Goal: Information Seeking & Learning: Learn about a topic

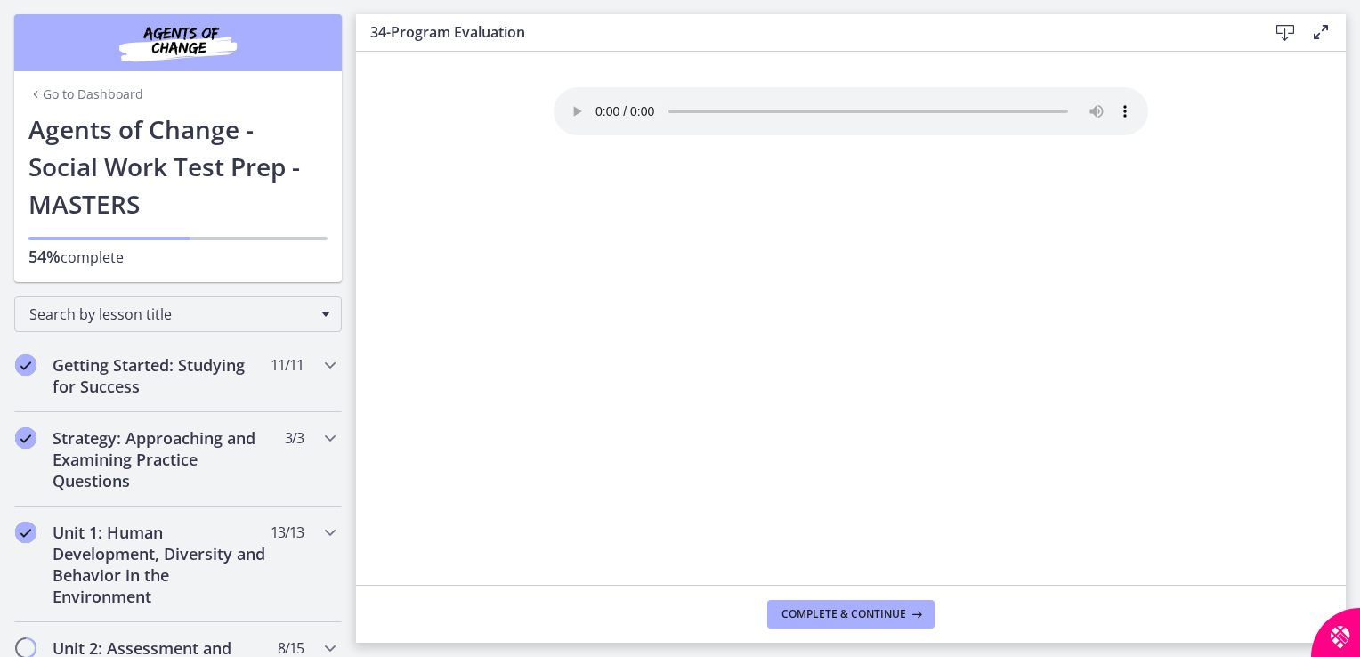
scroll to position [1395, 0]
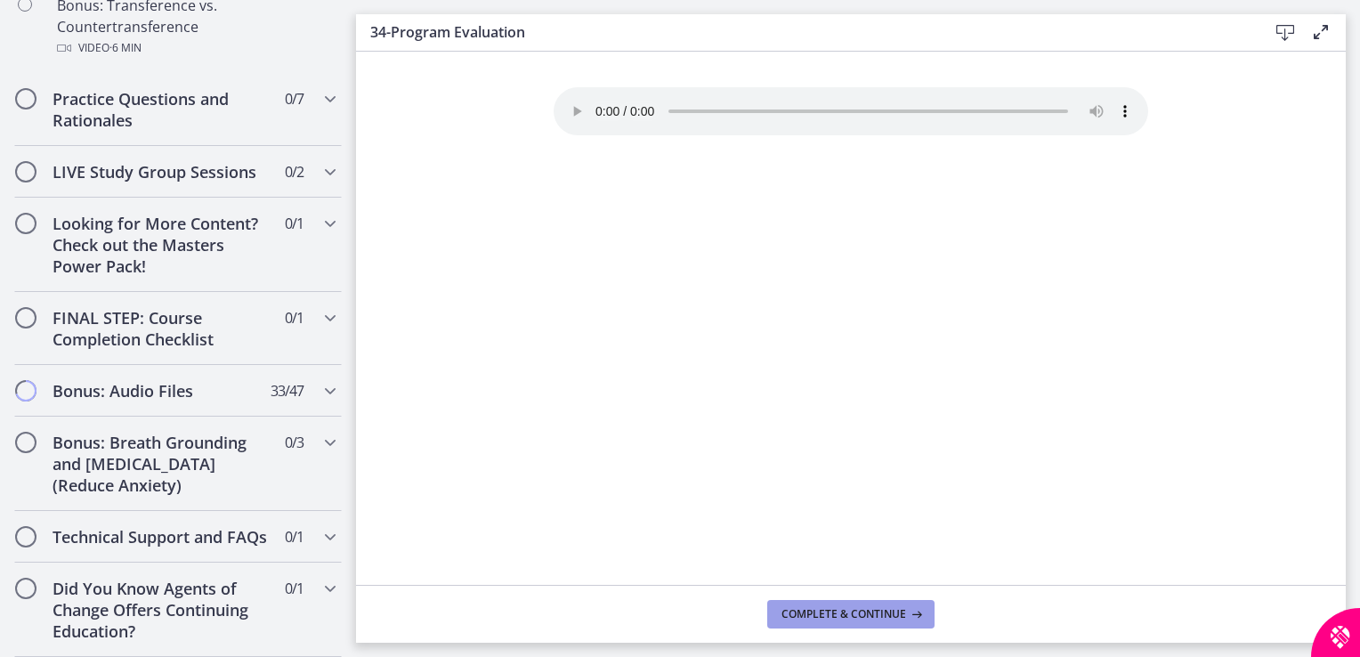
click at [826, 621] on button "Complete & continue" at bounding box center [850, 614] width 167 height 28
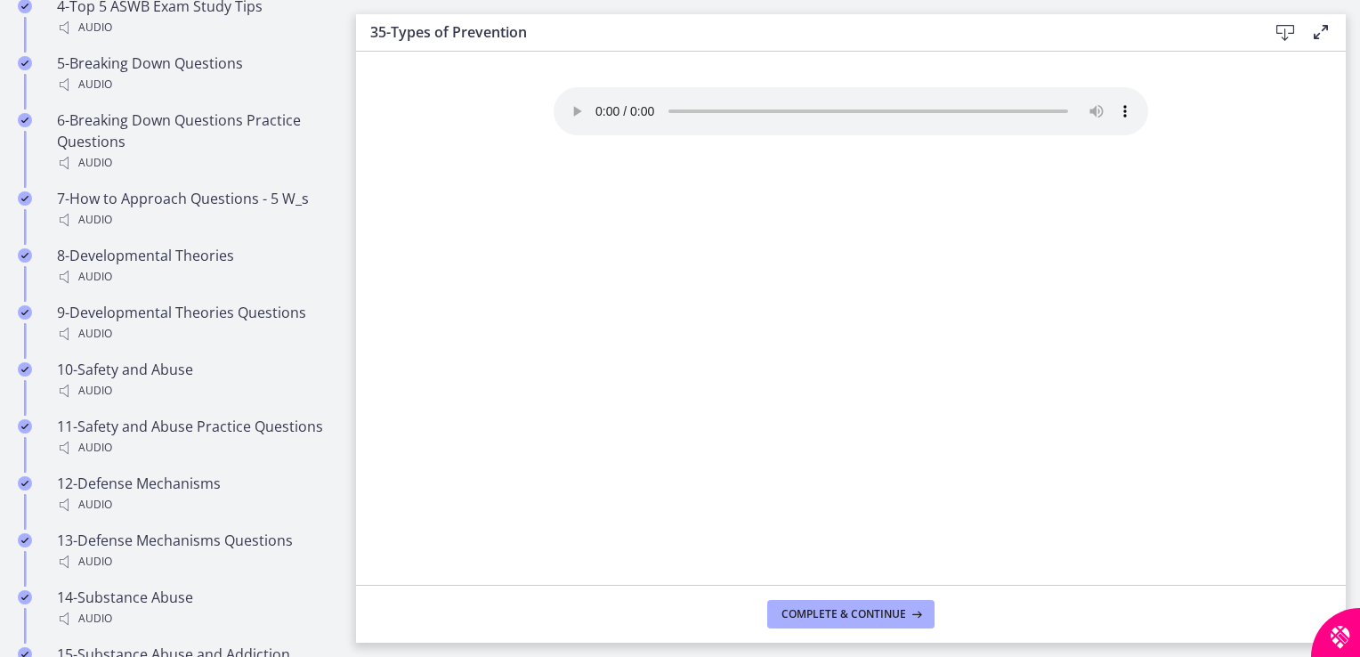
scroll to position [3090, 0]
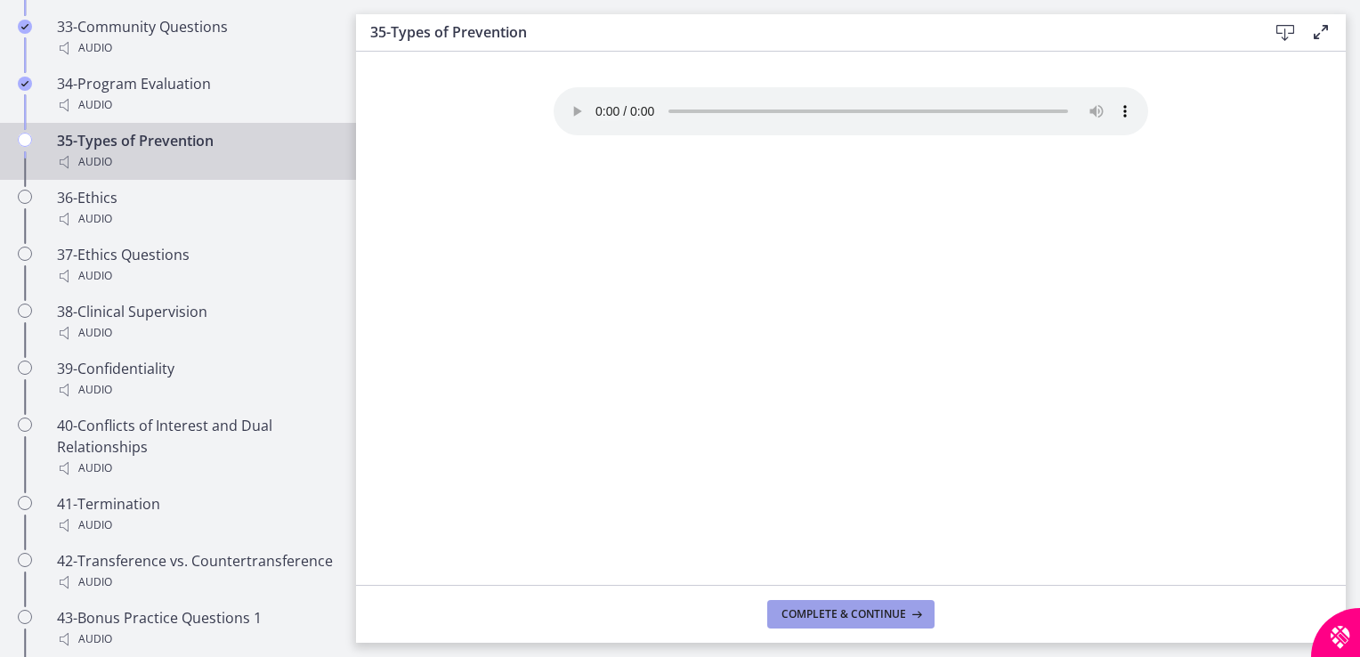
click at [833, 622] on button "Complete & continue" at bounding box center [850, 614] width 167 height 28
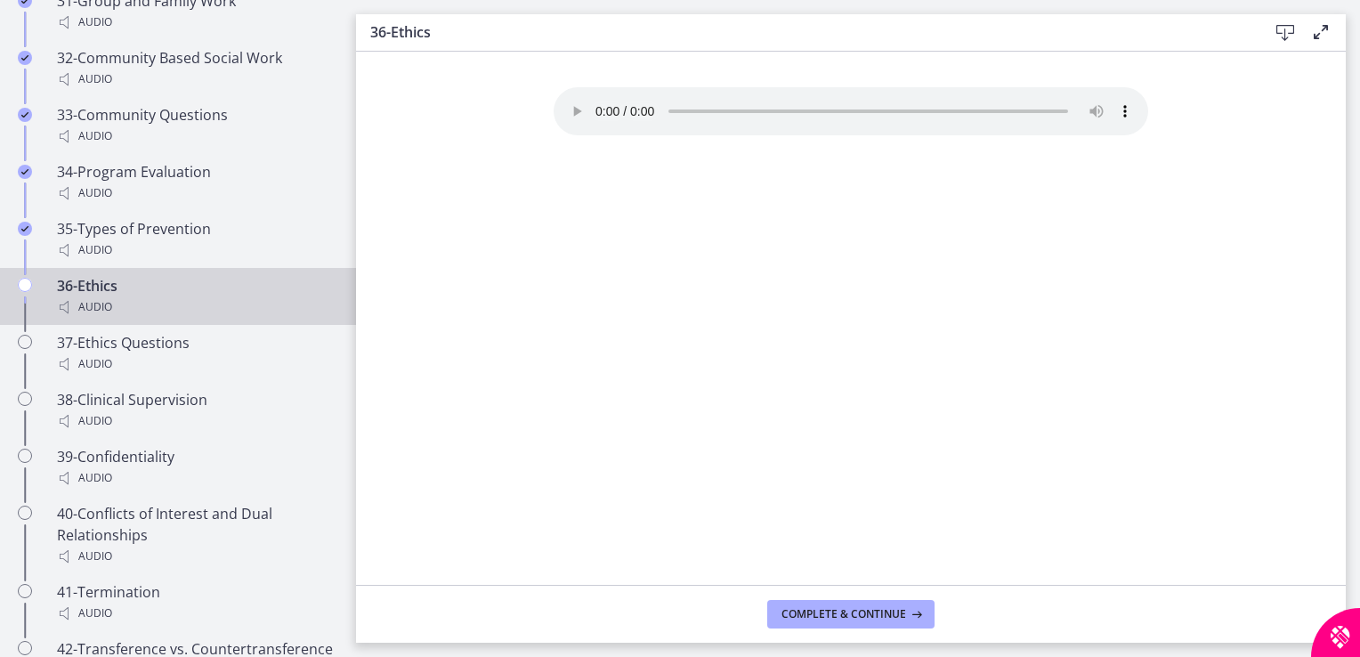
scroll to position [3032, 0]
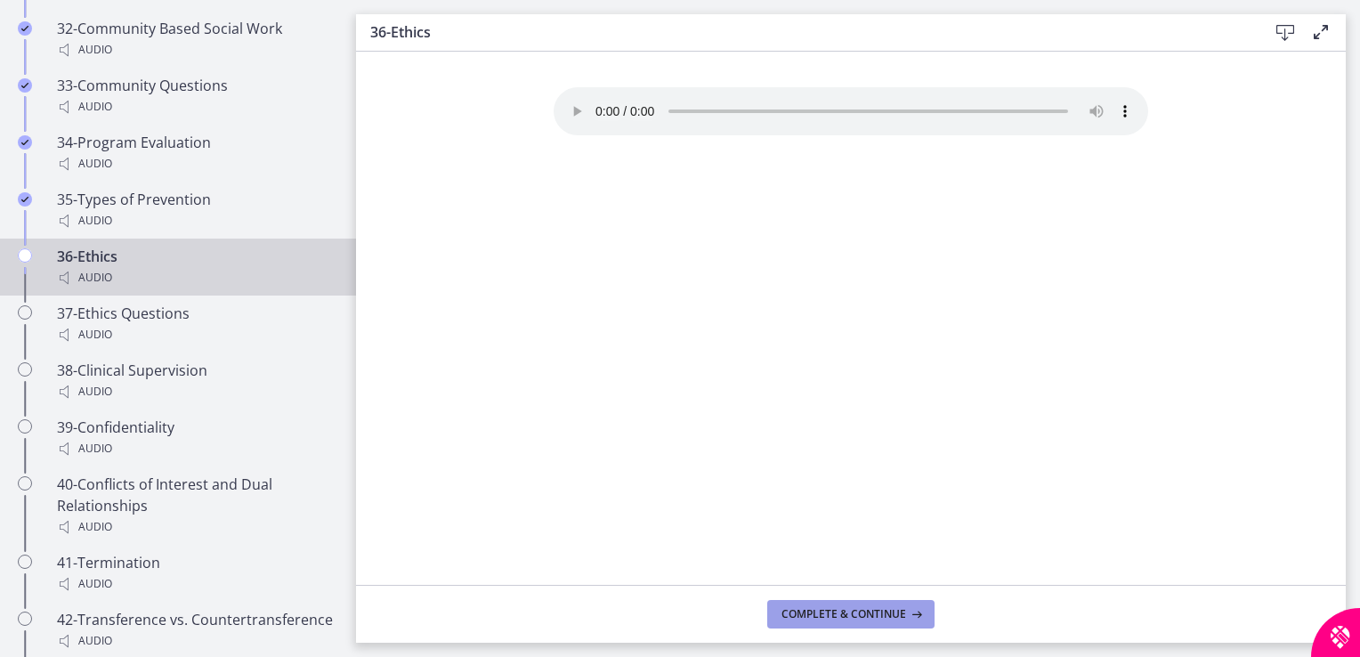
click at [906, 607] on icon at bounding box center [915, 614] width 18 height 14
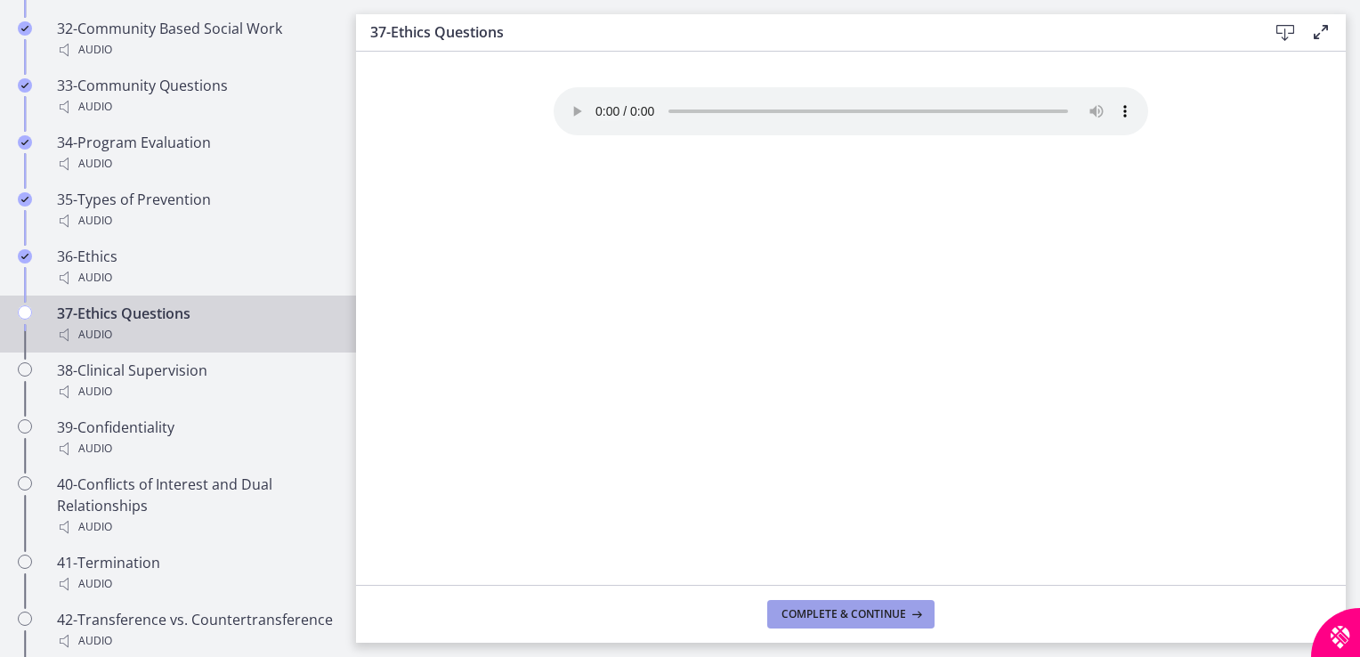
click at [840, 618] on span "Complete & continue" at bounding box center [843, 614] width 125 height 14
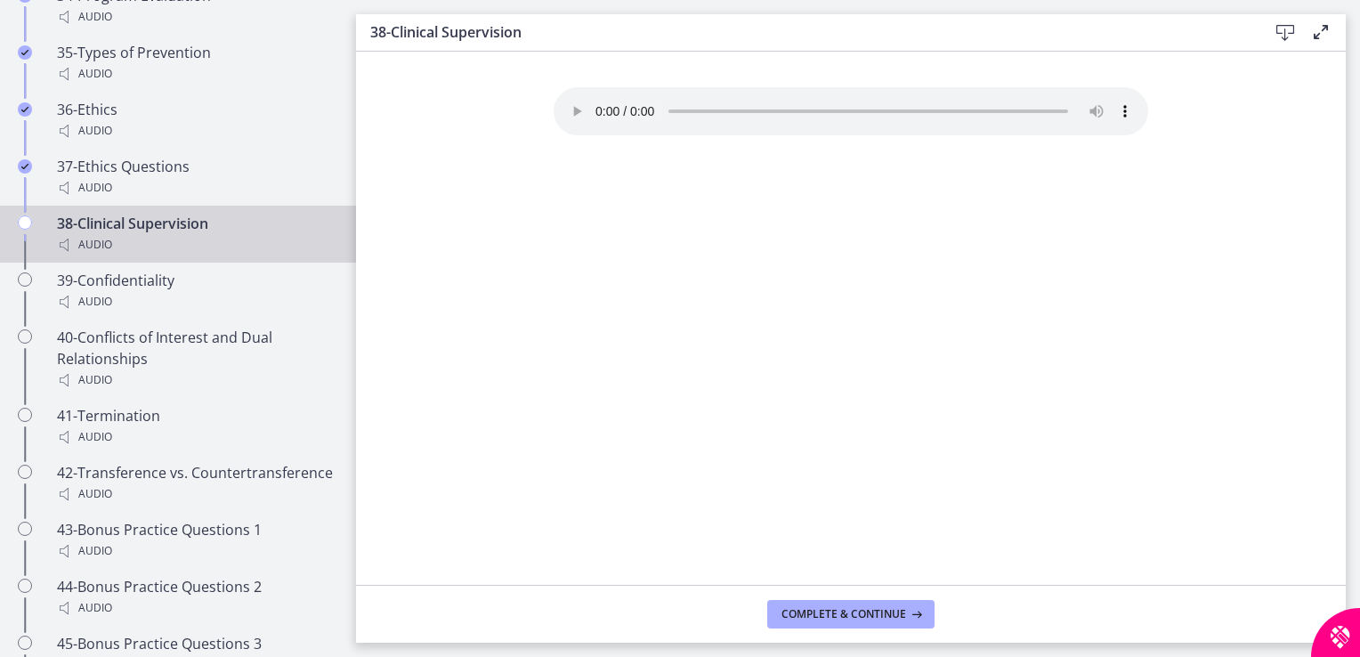
scroll to position [3170, 0]
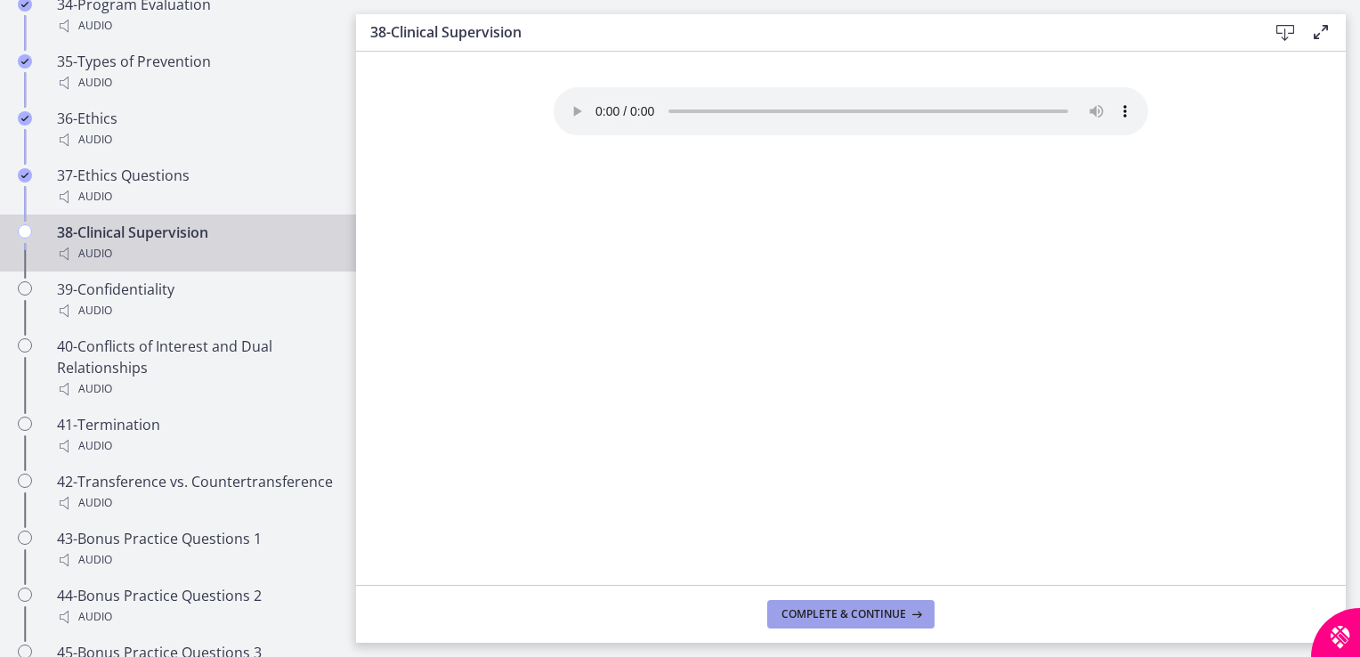
click at [833, 614] on span "Complete & continue" at bounding box center [843, 614] width 125 height 14
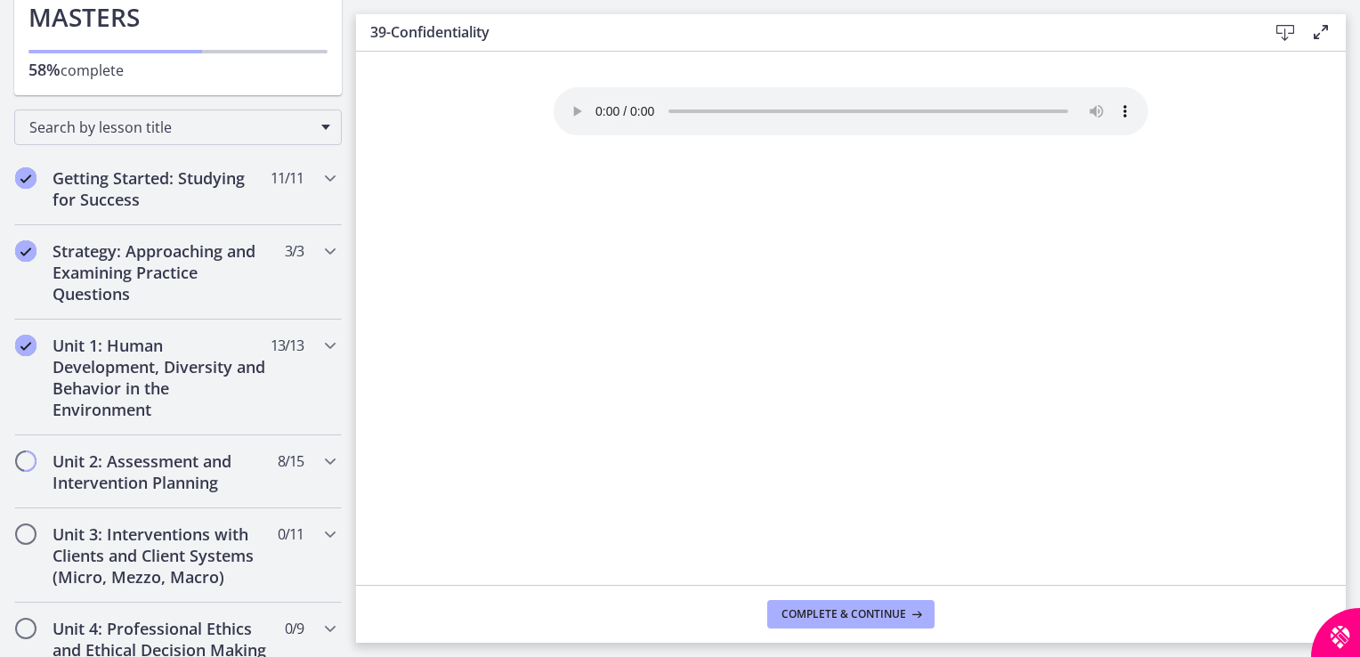
scroll to position [191, 0]
